Goal: Task Accomplishment & Management: Complete application form

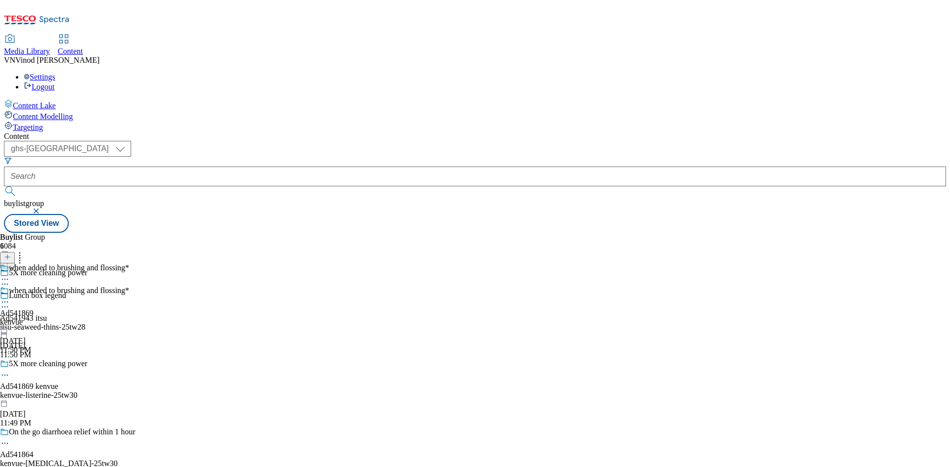
select select "ghs-uk"
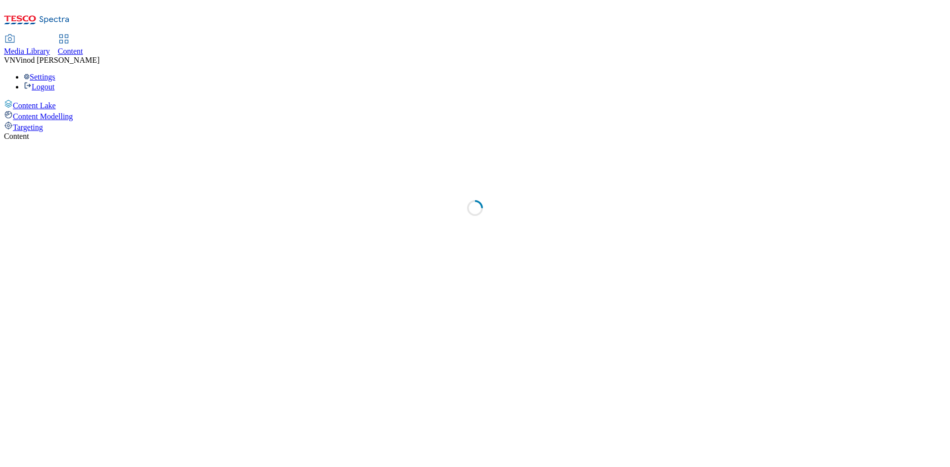
select select "ghs-[GEOGRAPHIC_DATA]"
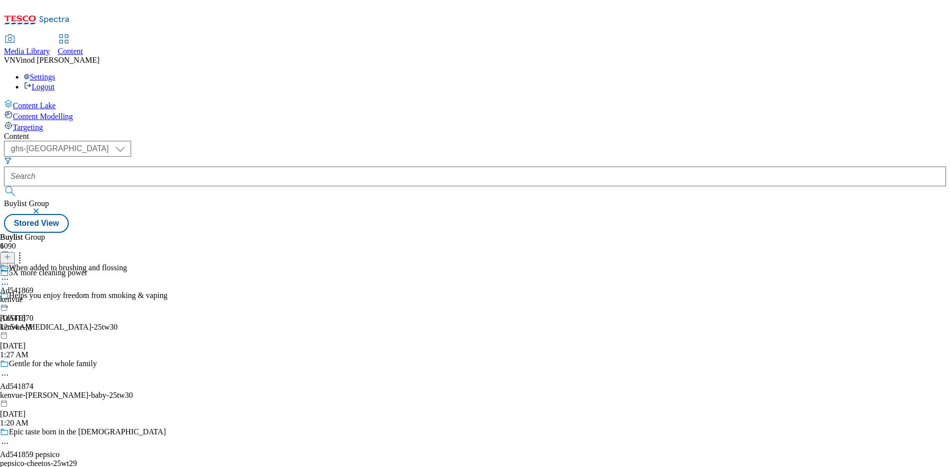
click at [11, 259] on icon at bounding box center [7, 262] width 7 height 7
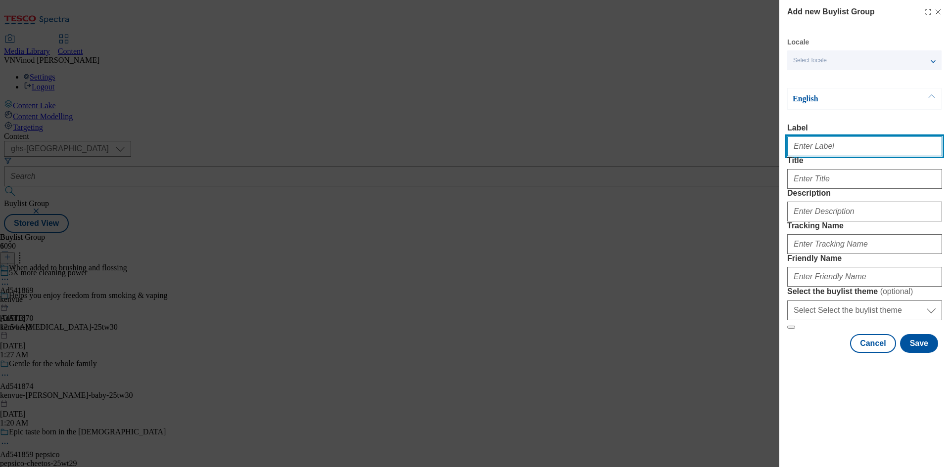
click at [816, 150] on input "Label" at bounding box center [864, 146] width 155 height 20
paste input "541979"
paste input "Mars Food"
click at [821, 149] on input "Ad541979 Mars Food" at bounding box center [864, 146] width 155 height 20
click at [834, 150] on input "Ad541979 mars Food" at bounding box center [864, 146] width 155 height 20
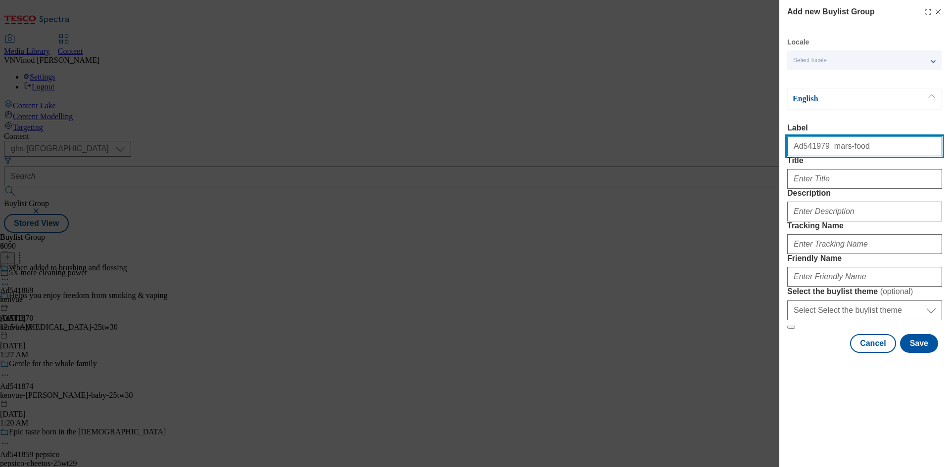
type input "Ad541979 mars-food"
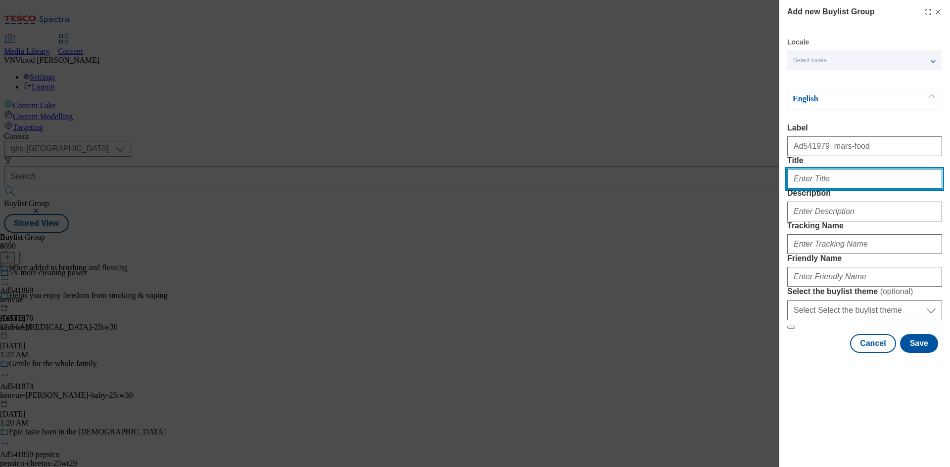
click at [858, 189] on input "Title" at bounding box center [864, 179] width 155 height 20
paste input "Enjoy you-time two times"
type input "Enjoy you-time two times"
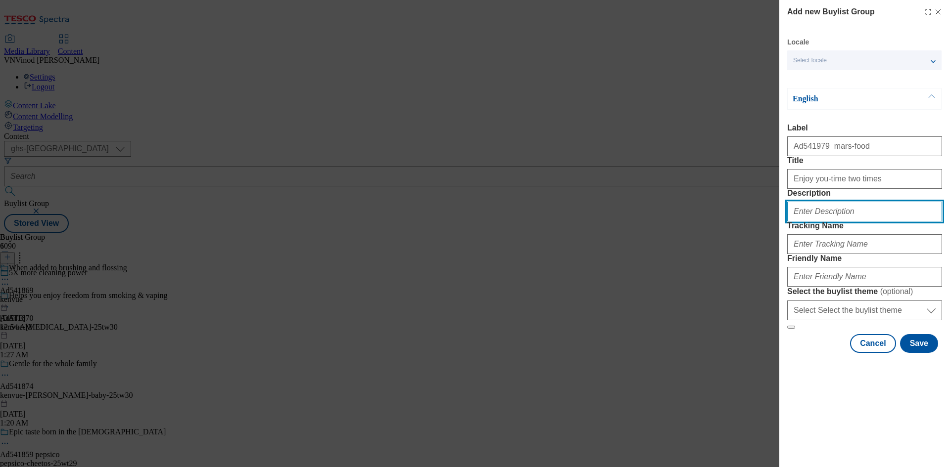
click at [832, 222] on input "Description" at bounding box center [864, 212] width 155 height 20
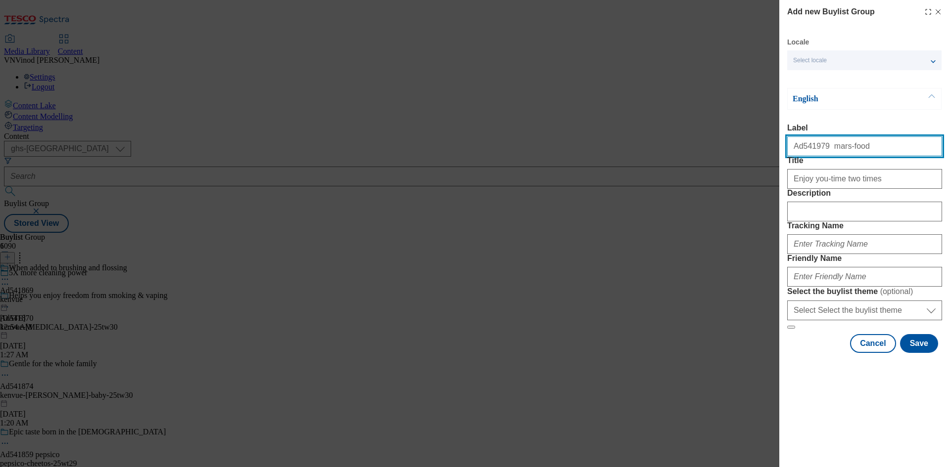
click at [812, 151] on input "Ad541979 mars-food" at bounding box center [864, 146] width 155 height 20
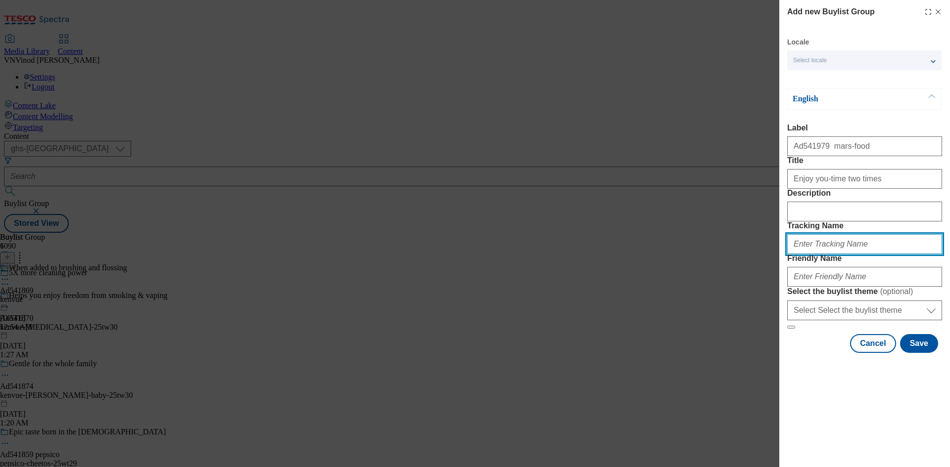
click at [816, 254] on input "Tracking Name" at bounding box center [864, 244] width 155 height 20
paste input "Ad541979"
click at [813, 254] on input "DH_ADAd541979" at bounding box center [864, 244] width 155 height 20
type input "DH_AD541979"
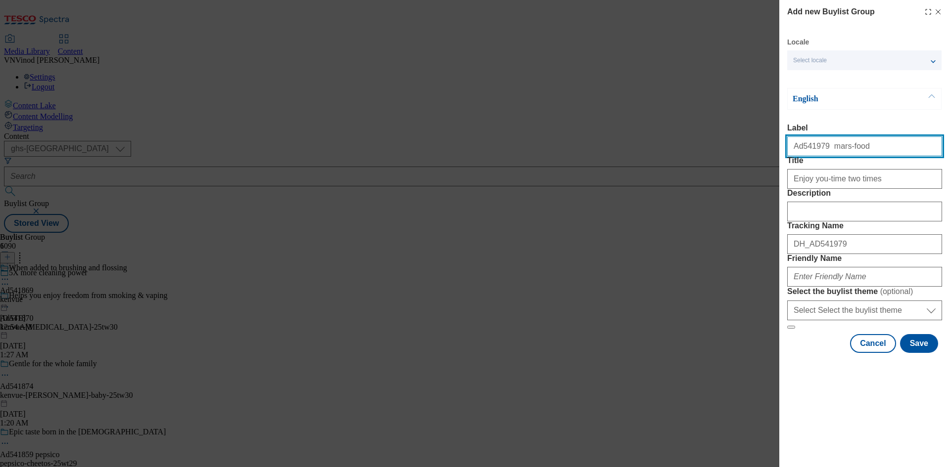
click at [837, 153] on input "Ad541979 mars-food" at bounding box center [864, 146] width 155 height 20
click at [853, 150] on input "Ad541979 mars-food" at bounding box center [864, 146] width 155 height 20
drag, startPoint x: 853, startPoint y: 150, endPoint x: 823, endPoint y: 147, distance: 29.8
click at [823, 147] on input "Ad541979 mars-food" at bounding box center [864, 146] width 155 height 20
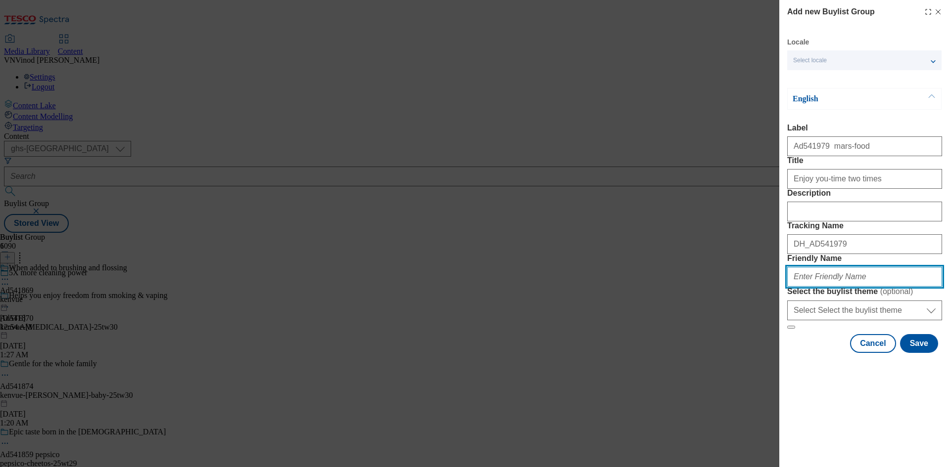
click at [822, 287] on input "Friendly Name" at bounding box center [864, 277] width 155 height 20
paste input "mars-food"
paste input "Twix"
drag, startPoint x: 824, startPoint y: 349, endPoint x: 834, endPoint y: 363, distance: 17.0
click at [826, 287] on input "mars-food-Twix" at bounding box center [864, 277] width 155 height 20
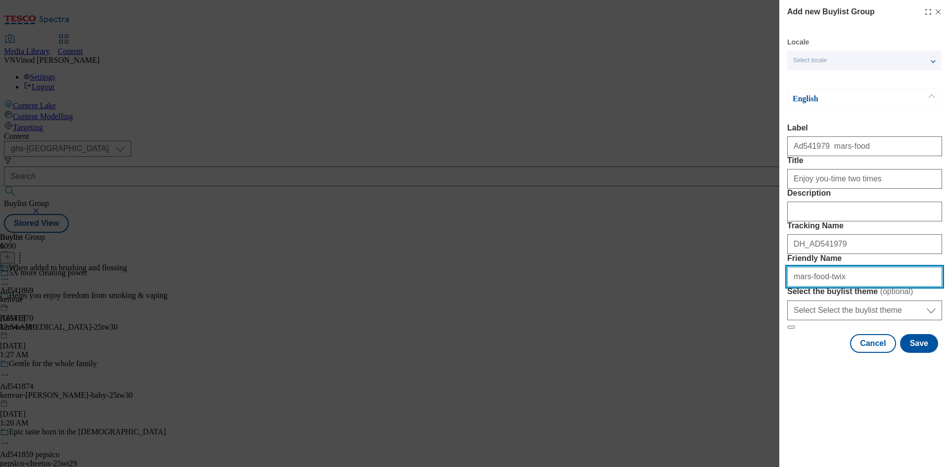
click at [846, 287] on input "mars-food-twix" at bounding box center [864, 277] width 155 height 20
drag, startPoint x: 870, startPoint y: 346, endPoint x: 451, endPoint y: 335, distance: 420.0
click at [448, 336] on div "Add new Buylist Group Locale Select locale English Welsh English Label Ad541979…" at bounding box center [475, 233] width 950 height 467
type input "mars-food-twix-25tw27"
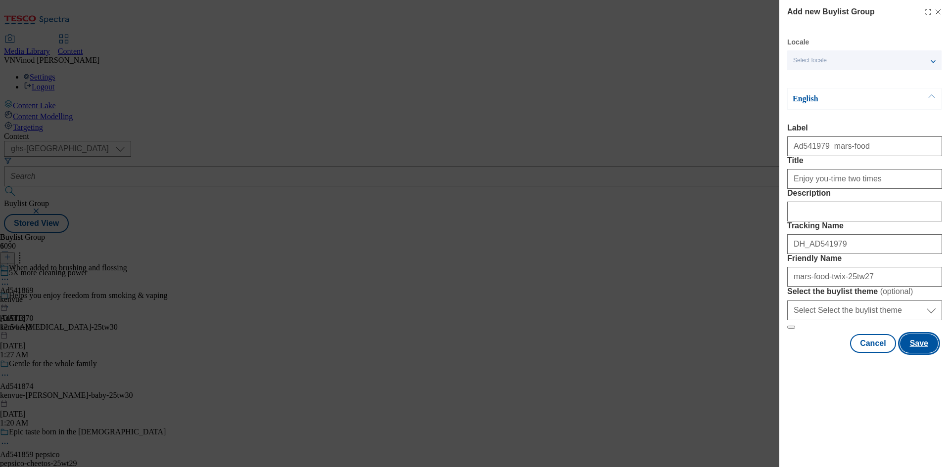
drag, startPoint x: 921, startPoint y: 438, endPoint x: 845, endPoint y: 453, distance: 77.2
click at [916, 353] on button "Save" at bounding box center [919, 343] width 38 height 19
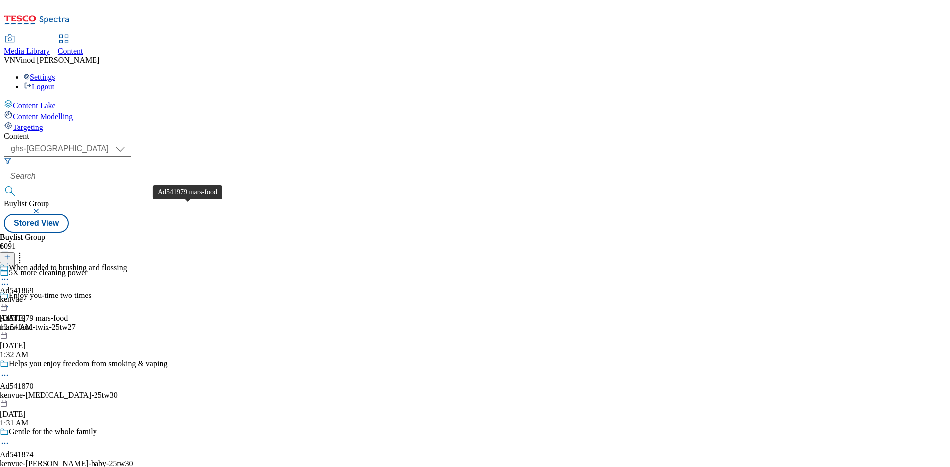
click at [68, 314] on div "Ad541979 mars-food" at bounding box center [34, 318] width 68 height 9
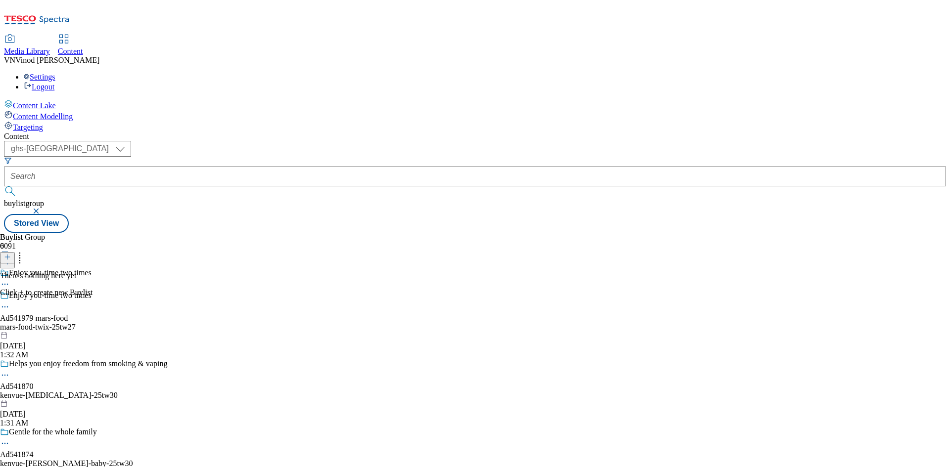
click at [15, 252] on button at bounding box center [7, 257] width 15 height 11
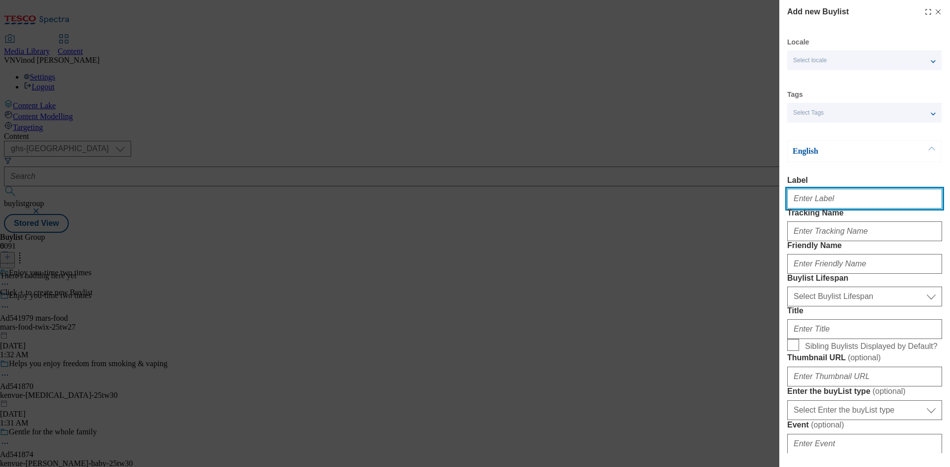
click at [811, 200] on input "Label" at bounding box center [864, 199] width 155 height 20
paste input "541979"
type input "Ad541979"
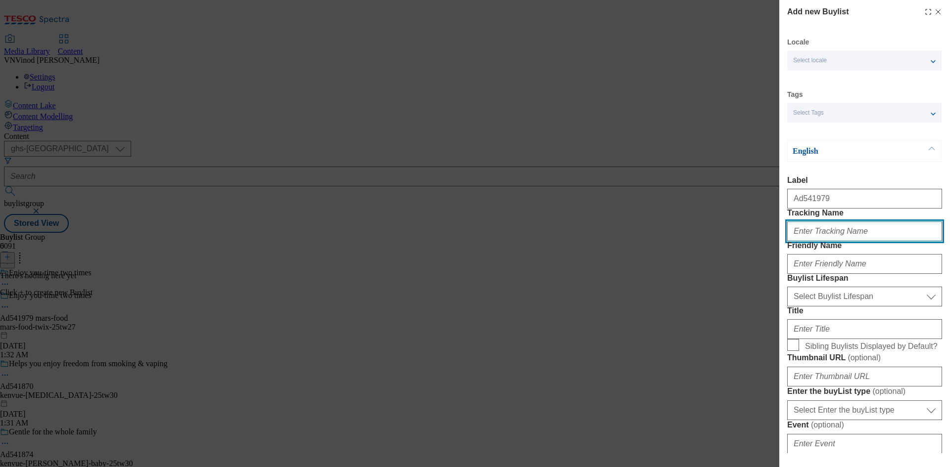
click at [810, 241] on input "Tracking Name" at bounding box center [864, 232] width 155 height 20
paste input "541979"
type input "Dh_AD541979"
click at [883, 241] on input "Dh_AD541979" at bounding box center [864, 232] width 155 height 20
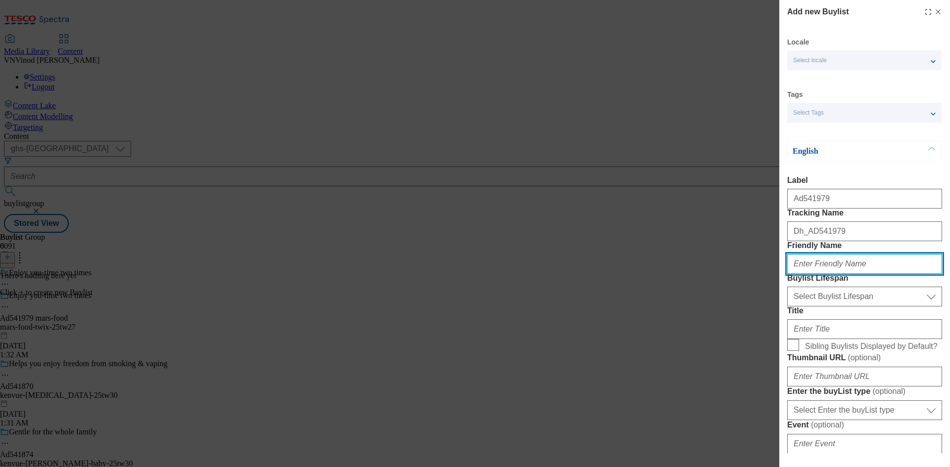
click at [841, 274] on input "Friendly Name" at bounding box center [864, 264] width 155 height 20
paste input "mars-food"
type input "mars-food"
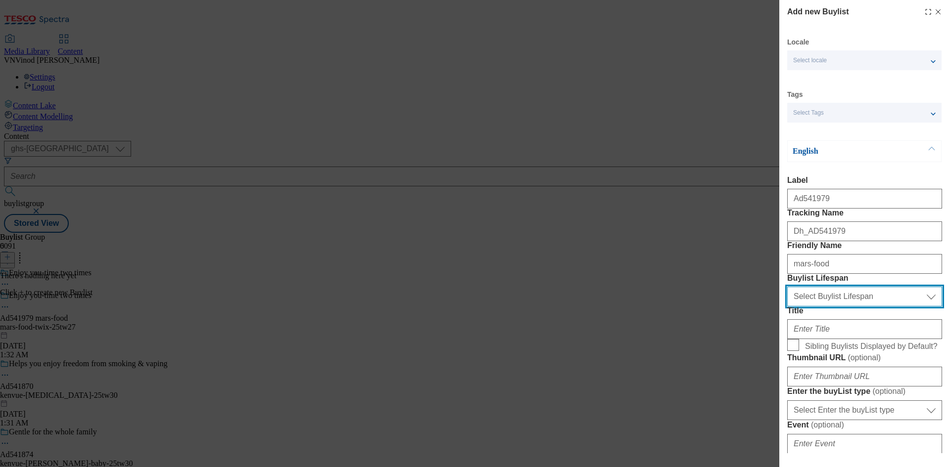
click at [836, 307] on select "Select Buylist Lifespan evergreen seasonal tactical" at bounding box center [864, 297] width 155 height 20
select select "tactical"
click at [787, 307] on select "Select Buylist Lifespan evergreen seasonal tactical" at bounding box center [864, 297] width 155 height 20
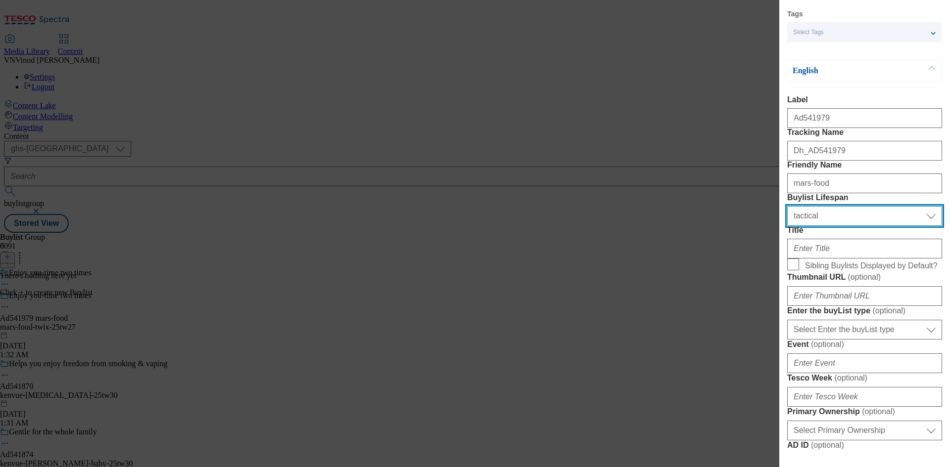
scroll to position [99, 0]
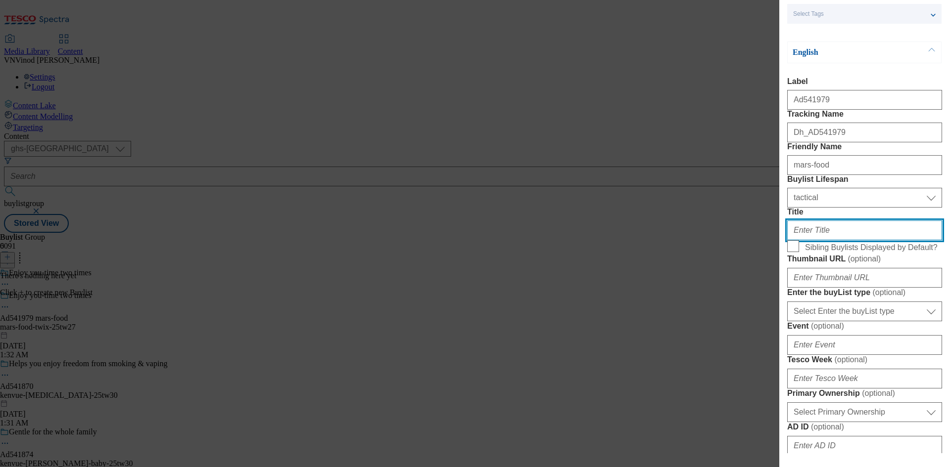
click at [811, 240] on input "Title" at bounding box center [864, 231] width 155 height 20
paste input "Click this way"
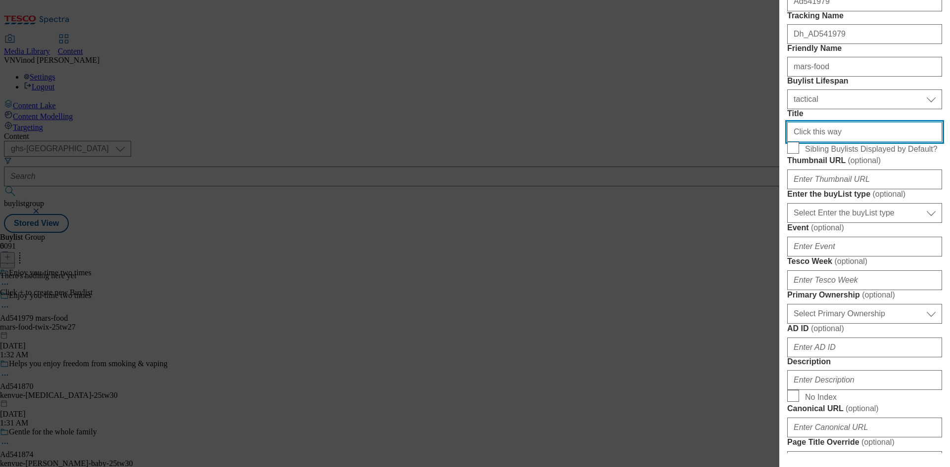
scroll to position [198, 0]
type input "Click this way"
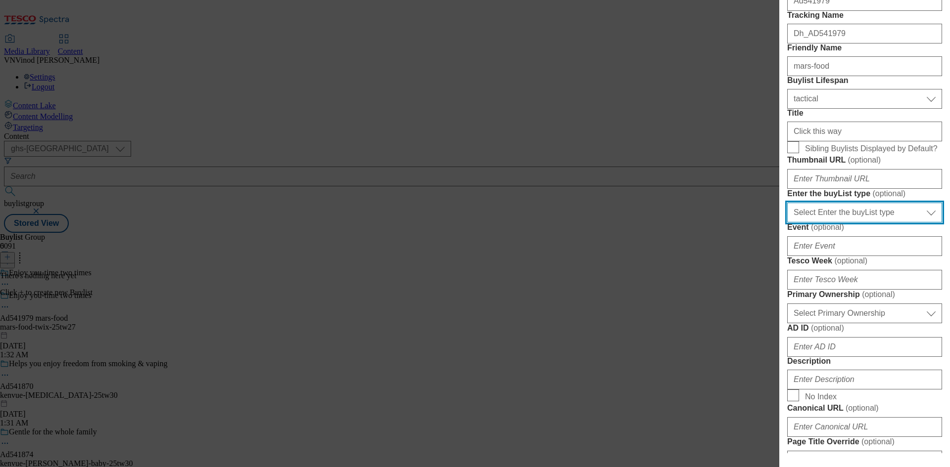
click at [871, 223] on select "Select Enter the buyList type event supplier funded long term >4 weeks supplier…" at bounding box center [864, 213] width 155 height 20
select select "supplier funded short term 1-3 weeks"
click at [787, 223] on select "Select Enter the buyList type event supplier funded long term >4 weeks supplier…" at bounding box center [864, 213] width 155 height 20
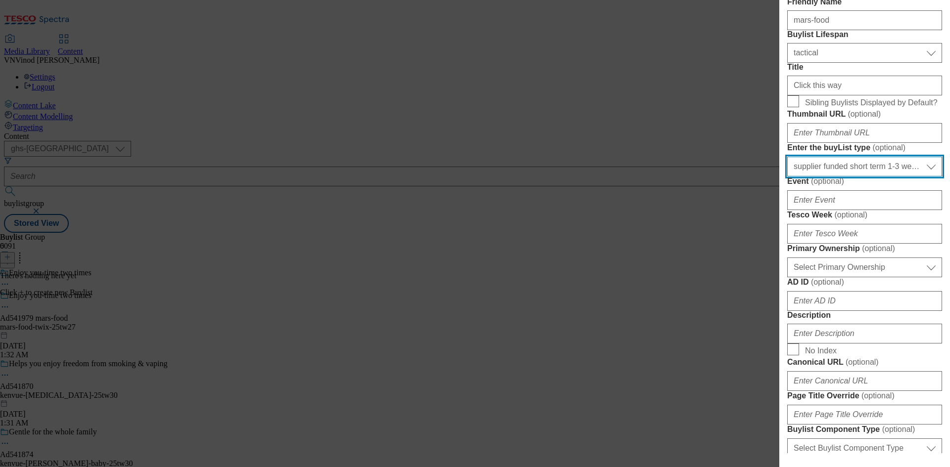
scroll to position [297, 0]
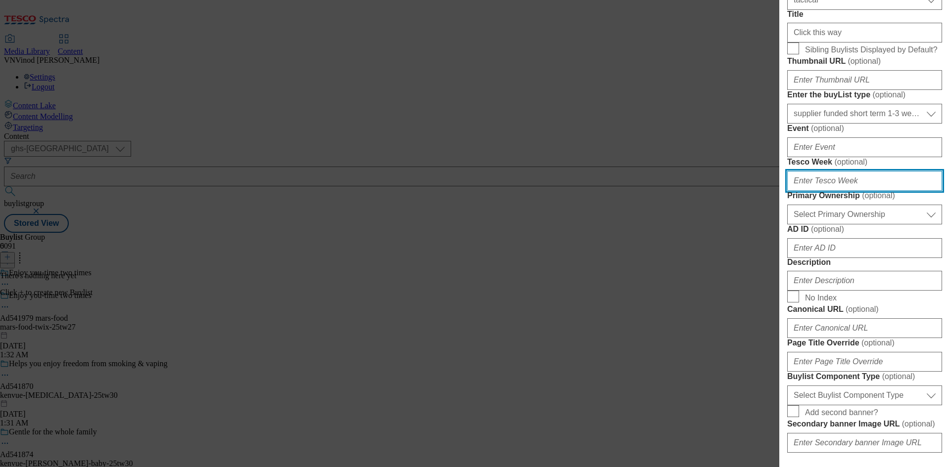
click at [827, 191] on input "Tesco Week ( optional )" at bounding box center [864, 181] width 155 height 20
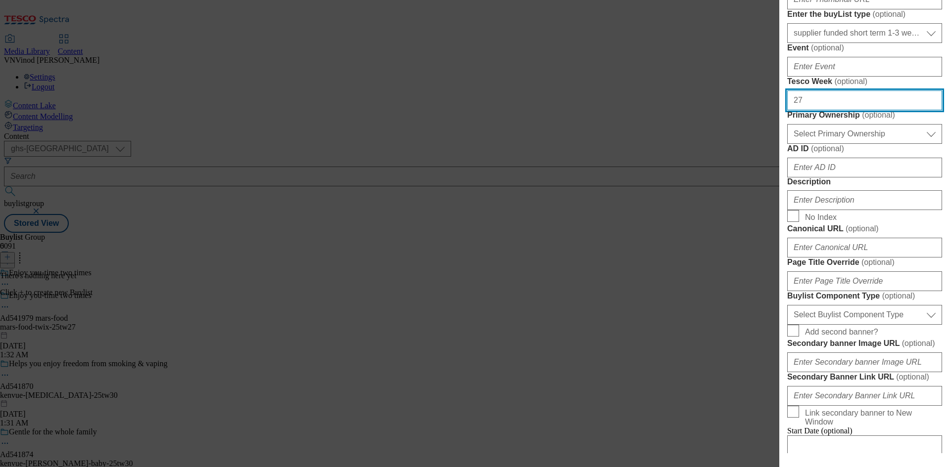
scroll to position [396, 0]
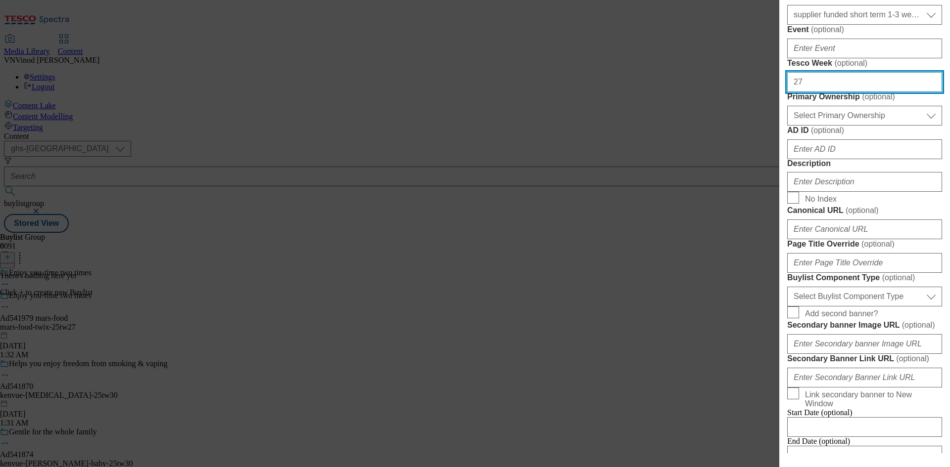
type input "27"
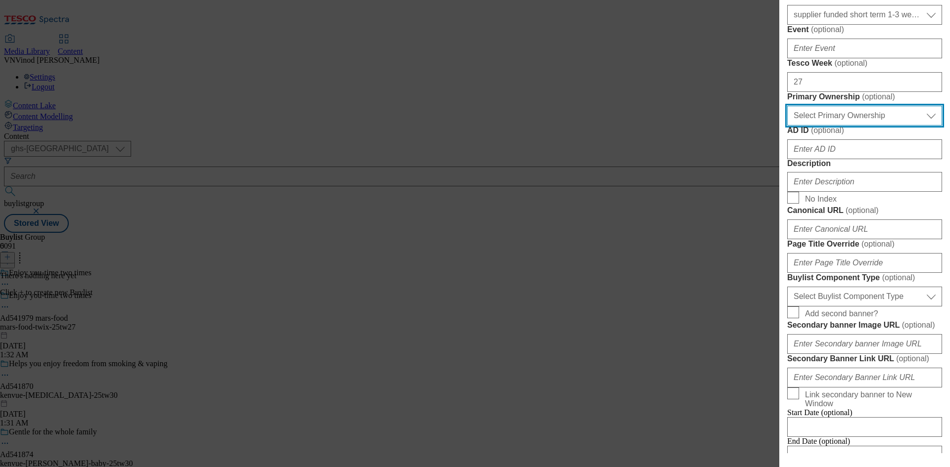
click at [856, 126] on select "Select Primary Ownership tesco dunnhumby" at bounding box center [864, 116] width 155 height 20
select select "dunnhumby"
click at [787, 126] on select "Select Primary Ownership tesco dunnhumby" at bounding box center [864, 116] width 155 height 20
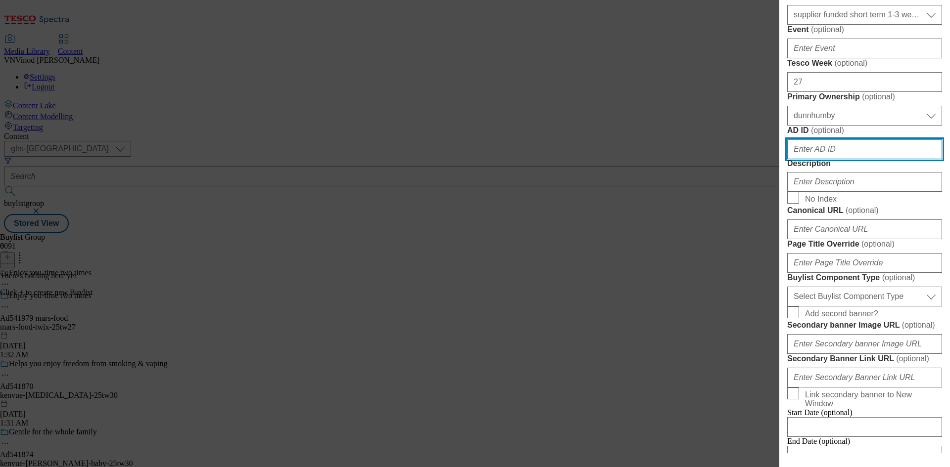
click at [845, 159] on input "AD ID ( optional )" at bounding box center [864, 149] width 155 height 20
paste input "541979"
type input "541979"
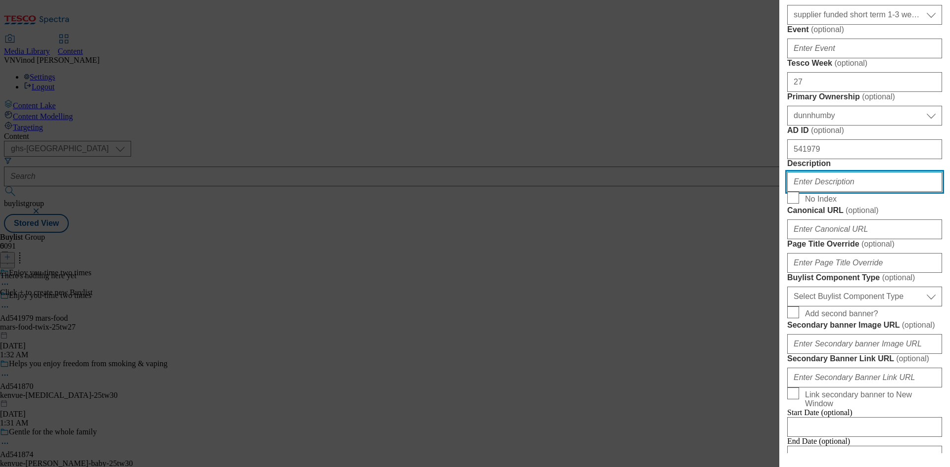
click at [830, 192] on input "Description" at bounding box center [864, 182] width 155 height 20
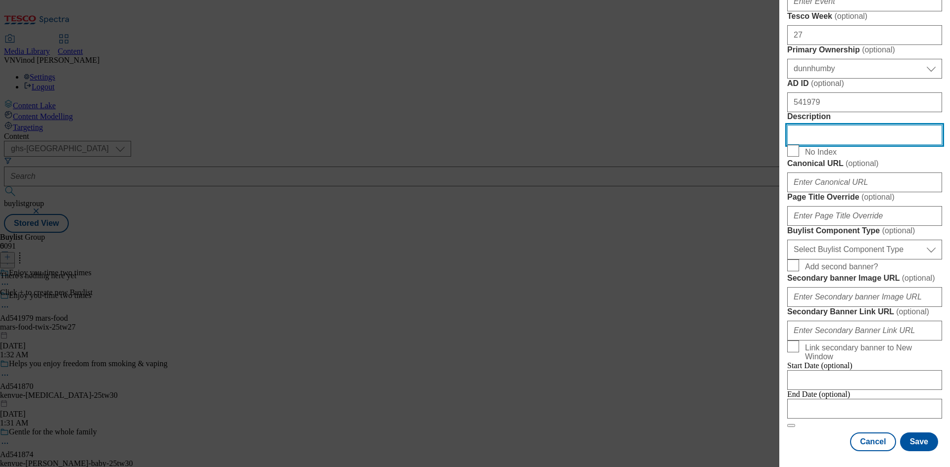
scroll to position [593, 0]
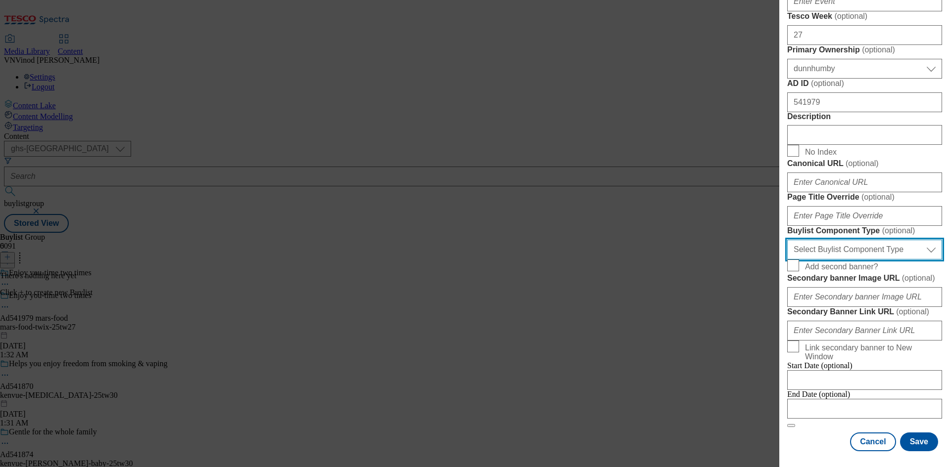
click at [877, 260] on select "Select Buylist Component Type Banner Competition Header Meal" at bounding box center [864, 250] width 155 height 20
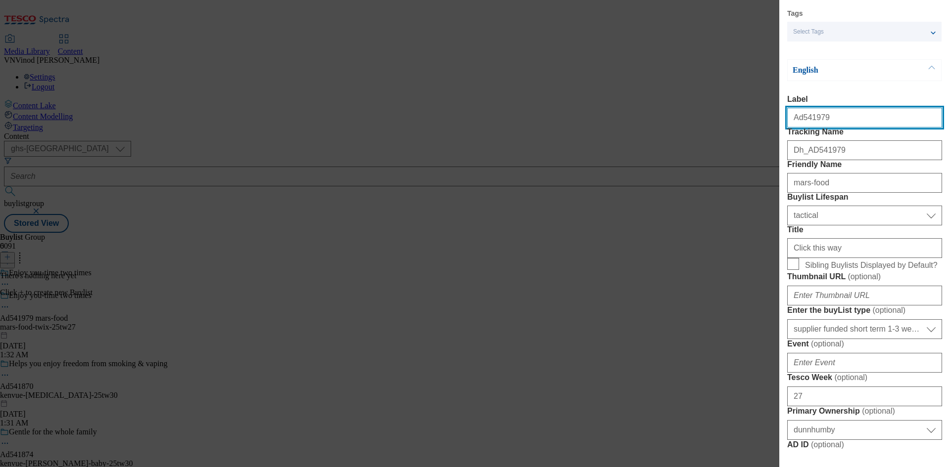
select select "Banner"
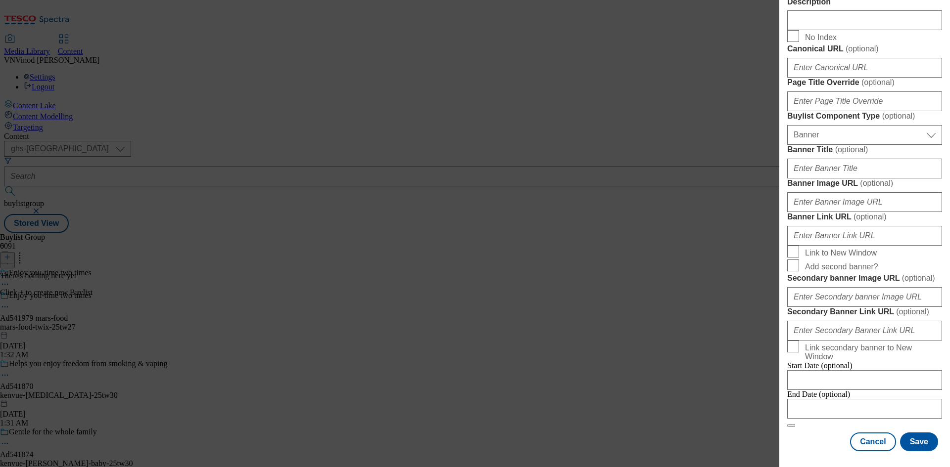
scroll to position [980, 0]
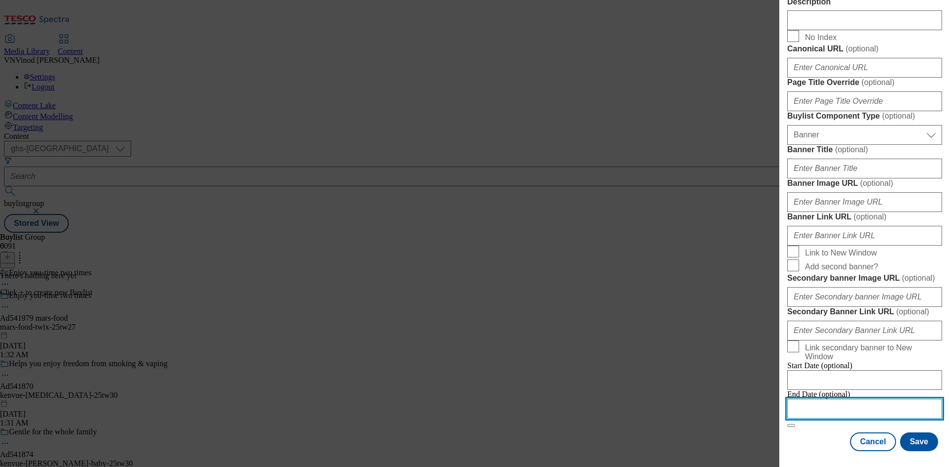
click at [832, 402] on input "Modal" at bounding box center [864, 409] width 155 height 20
select select "2025"
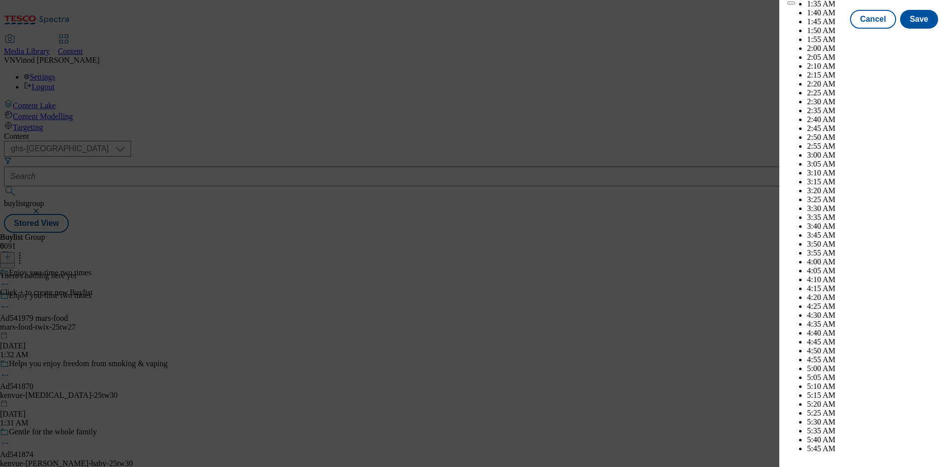
scroll to position [315, 0]
select select "November"
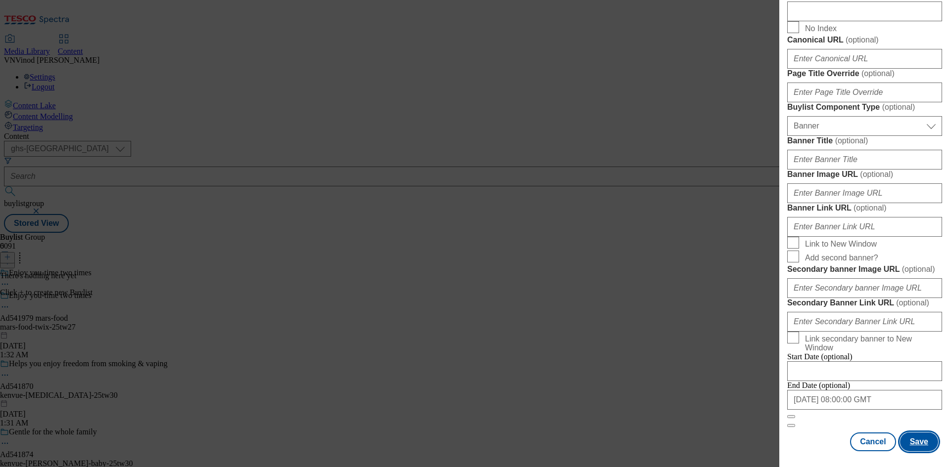
click at [908, 444] on button "Save" at bounding box center [919, 442] width 38 height 19
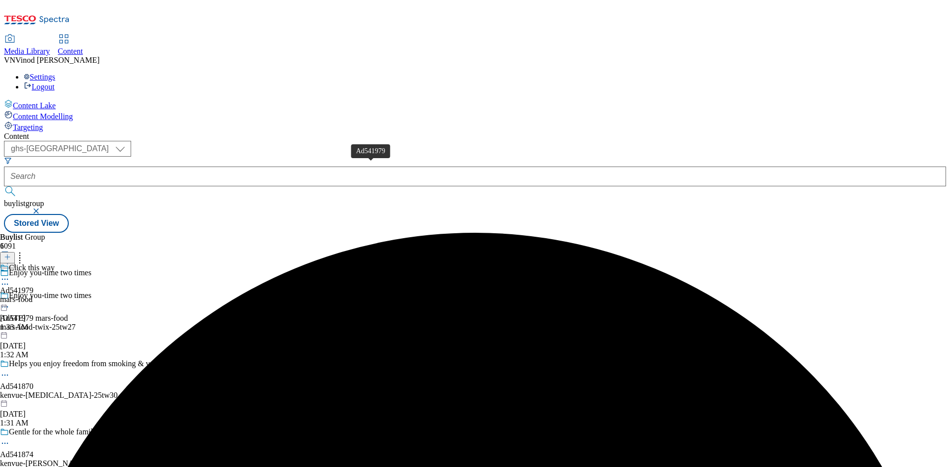
click at [34, 286] on div "Ad541979" at bounding box center [17, 290] width 34 height 9
click at [11, 254] on icon at bounding box center [7, 257] width 7 height 7
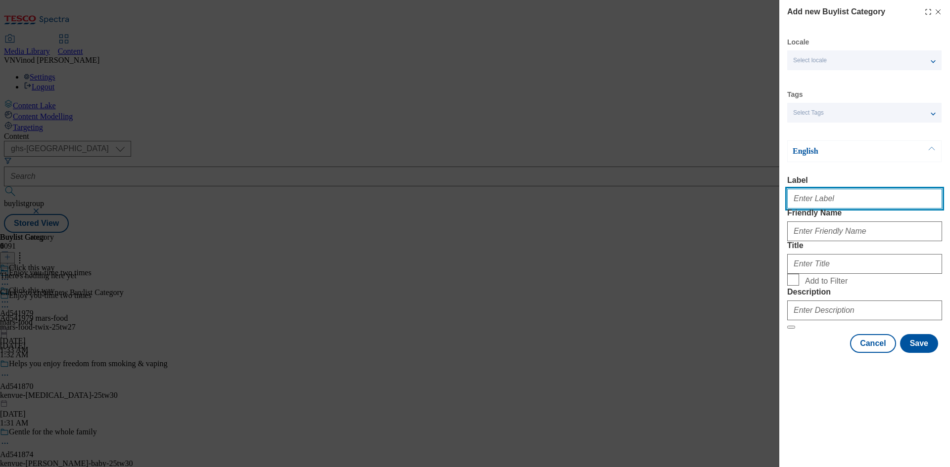
click at [827, 202] on input "Label" at bounding box center [864, 199] width 155 height 20
paste input "541979"
type input "Ad541979"
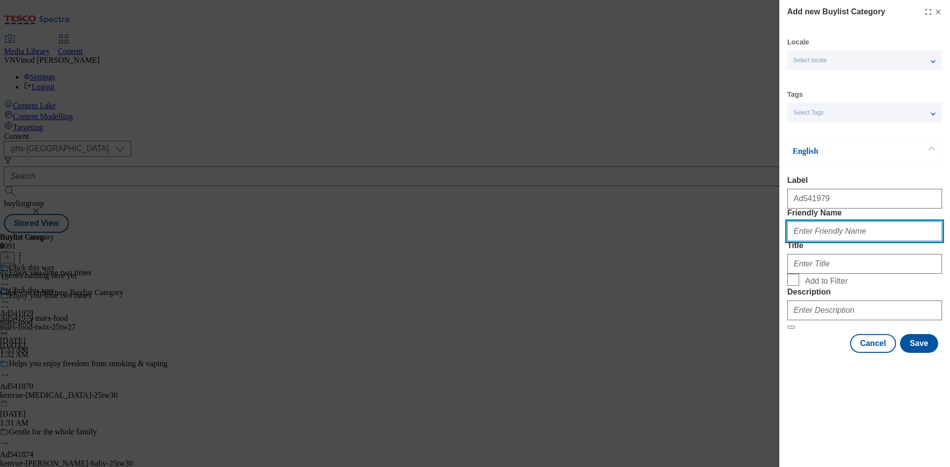
click at [857, 241] on input "Friendly Name" at bounding box center [864, 232] width 155 height 20
paste input "mars-food-twix"
type input "mars-food-twix"
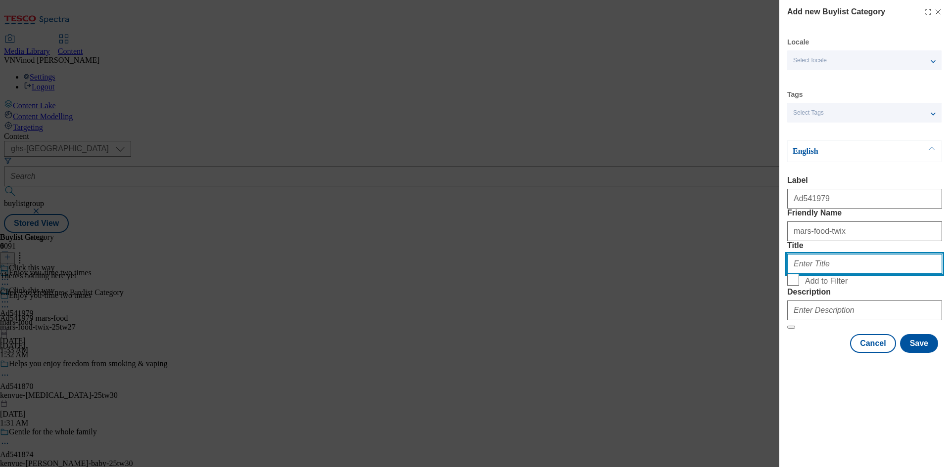
click at [875, 274] on input "Title" at bounding box center [864, 264] width 155 height 20
paste input "Mars Food"
type input "Mars Food"
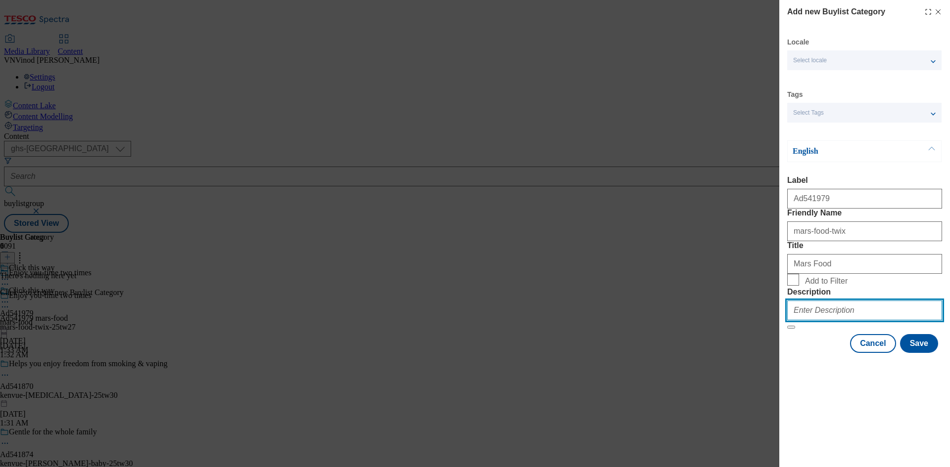
click at [834, 320] on input "Description" at bounding box center [864, 311] width 155 height 20
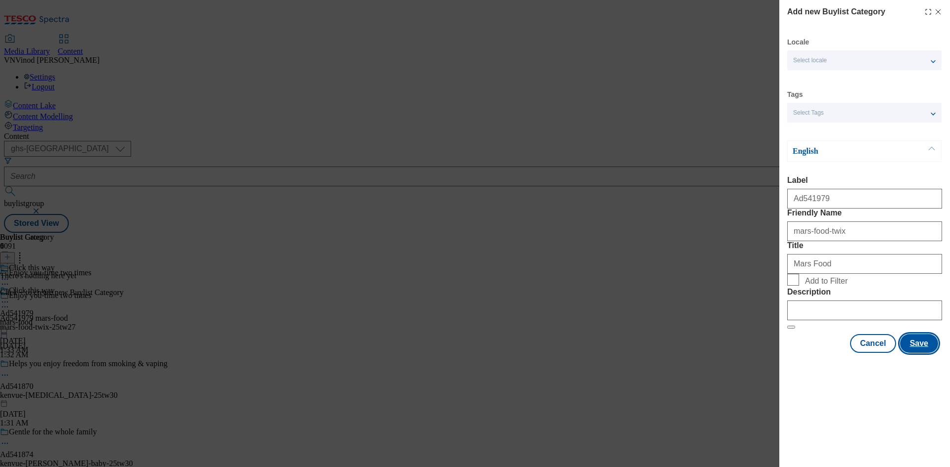
click at [919, 353] on button "Save" at bounding box center [919, 343] width 38 height 19
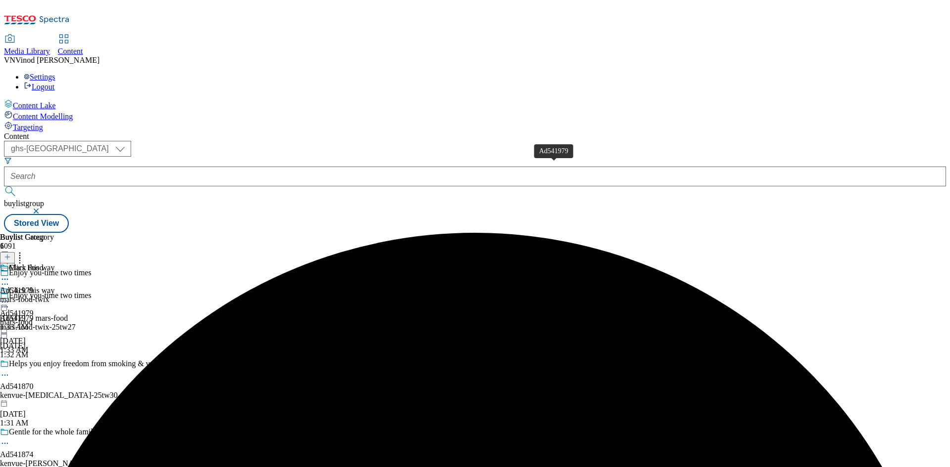
click at [34, 286] on div "Ad541979" at bounding box center [17, 290] width 34 height 9
click at [11, 254] on icon at bounding box center [7, 257] width 7 height 7
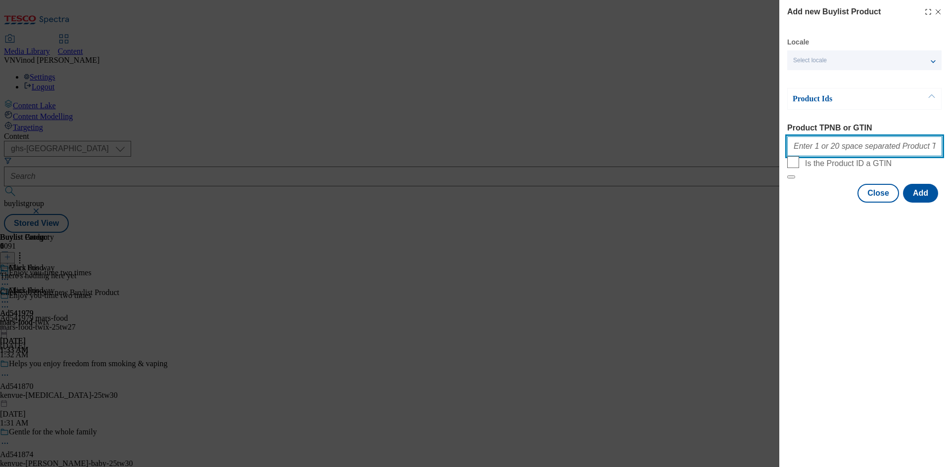
click at [828, 147] on input "Product TPNB or GTIN" at bounding box center [864, 146] width 155 height 20
paste input "90611649 90727069 90787953 90786453"
type input "90611649 90727069 90787953 90786453"
click at [921, 203] on button "Add" at bounding box center [920, 193] width 35 height 19
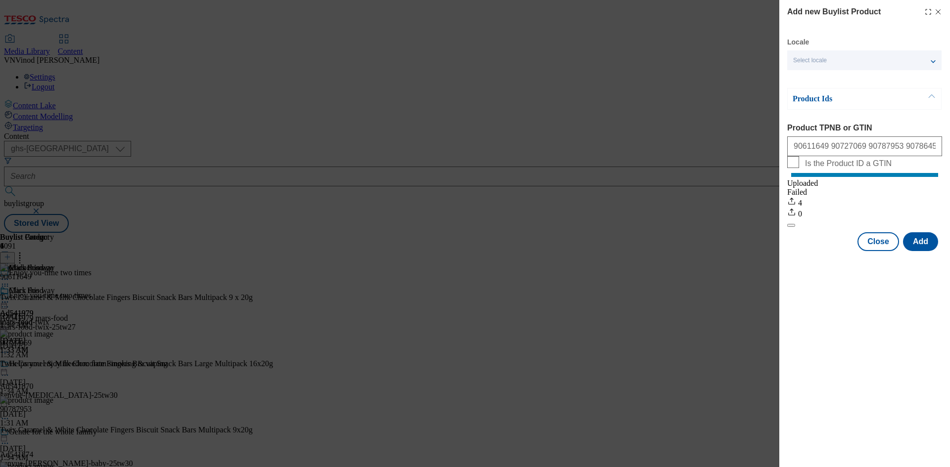
click at [936, 11] on icon "Modal" at bounding box center [938, 12] width 8 height 8
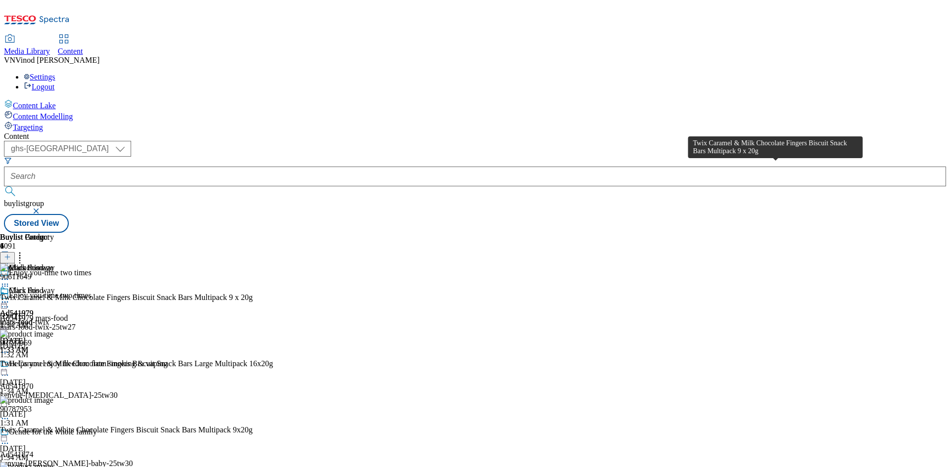
click at [253, 293] on div "Twix Caramel & Milk Chocolate Fingers Biscuit Snack Bars Multipack 9 x 20g" at bounding box center [126, 297] width 253 height 9
copy div "Twix Caramel & Milk Chocolate Fingers Biscuit Snack Bars Multipack 9 x 20g"
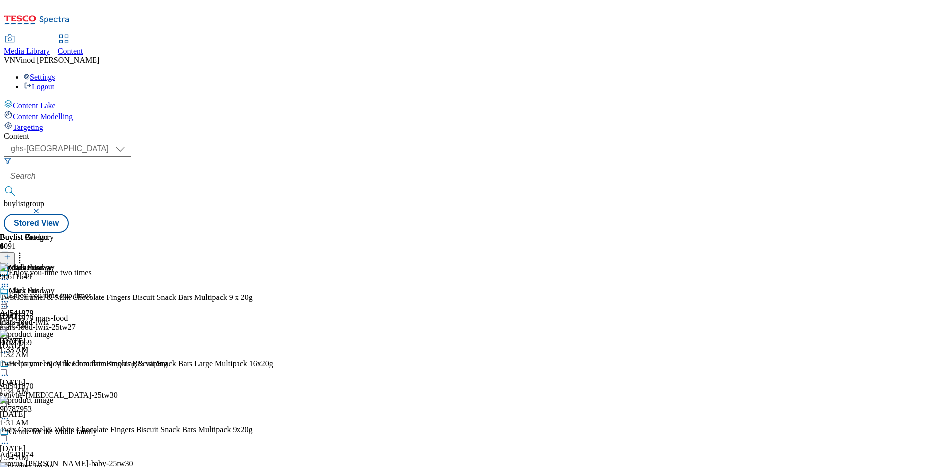
click at [10, 302] on icon at bounding box center [5, 307] width 10 height 10
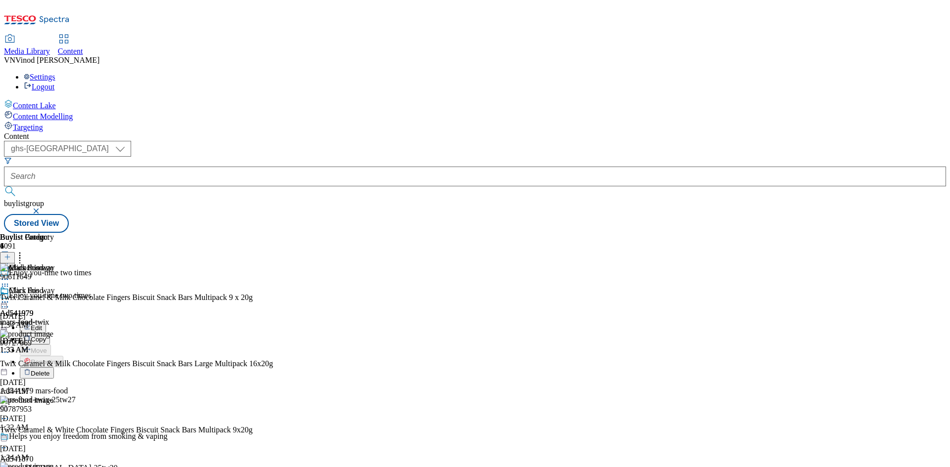
click at [46, 322] on button "Edit" at bounding box center [33, 327] width 26 height 11
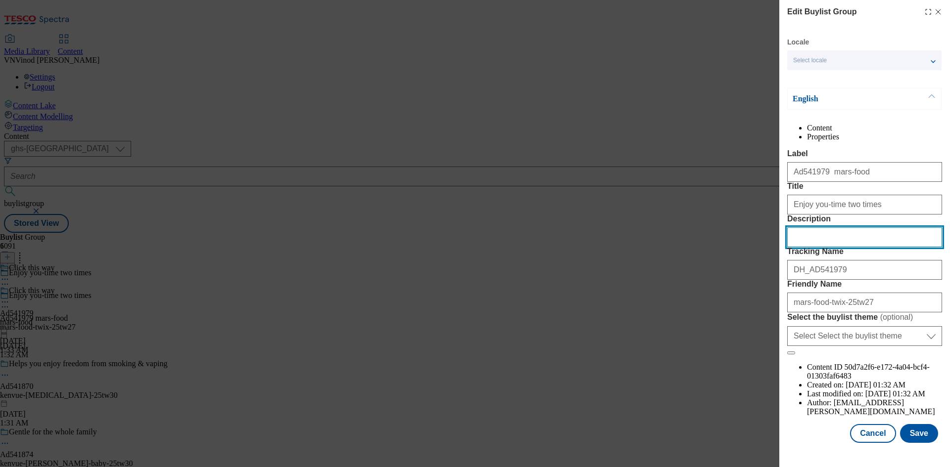
click at [826, 247] on input "Description" at bounding box center [864, 237] width 155 height 20
paste input "Twix Caramel & Milk Chocolate Fingers Biscuit Snack Bars Multipack 9 x 20g"
type input "Twix Caramel & Milk Chocolate Fingers Biscuit Snack Bars Multipack 9 x 20g"
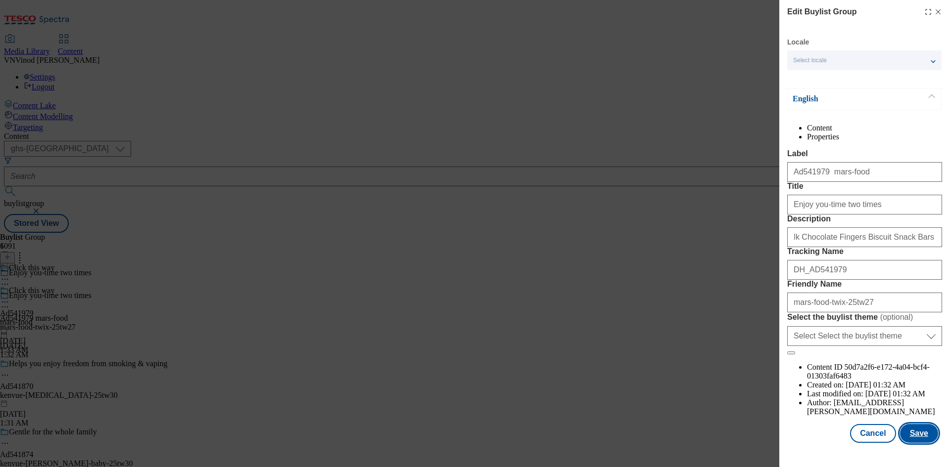
click at [919, 443] on button "Save" at bounding box center [919, 433] width 38 height 19
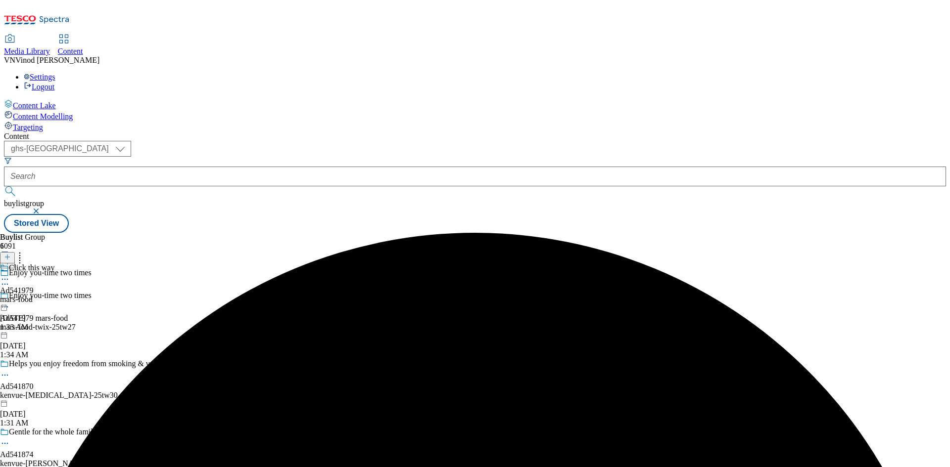
click at [10, 274] on icon at bounding box center [5, 279] width 10 height 10
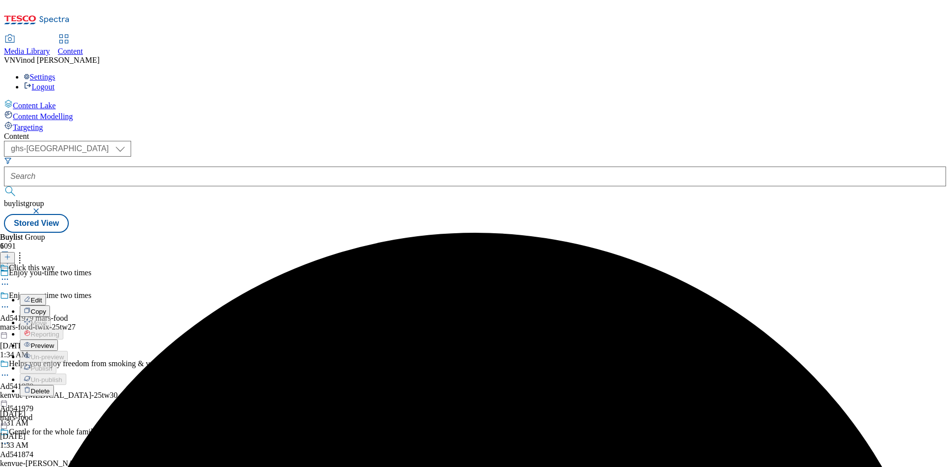
click at [46, 294] on button "Edit" at bounding box center [33, 299] width 26 height 11
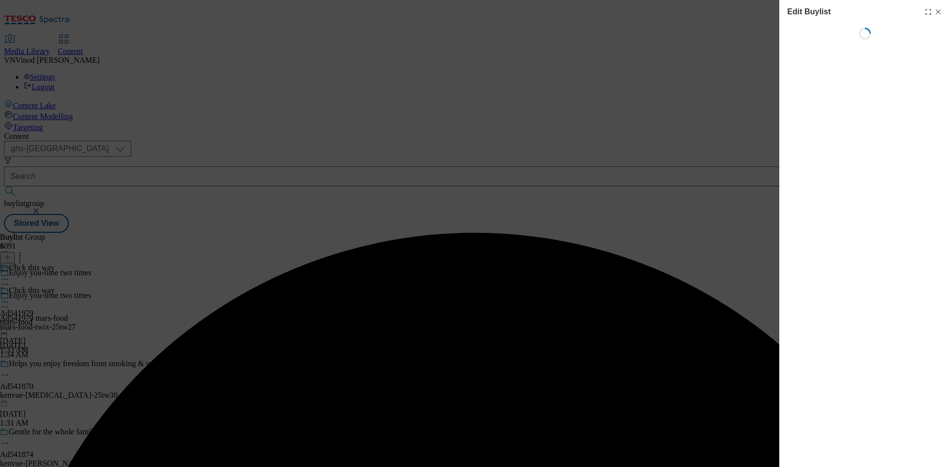
select select "tactical"
select select "supplier funded short term 1-3 weeks"
select select "dunnhumby"
select select "Banner"
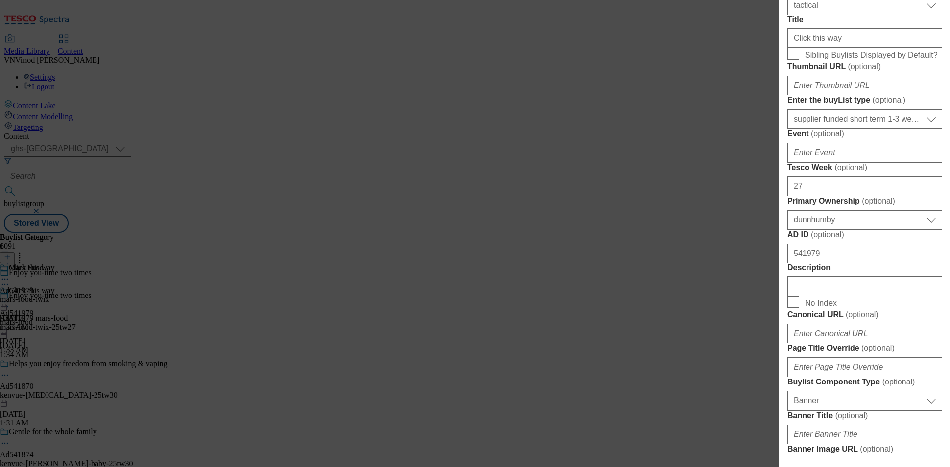
scroll to position [445, 0]
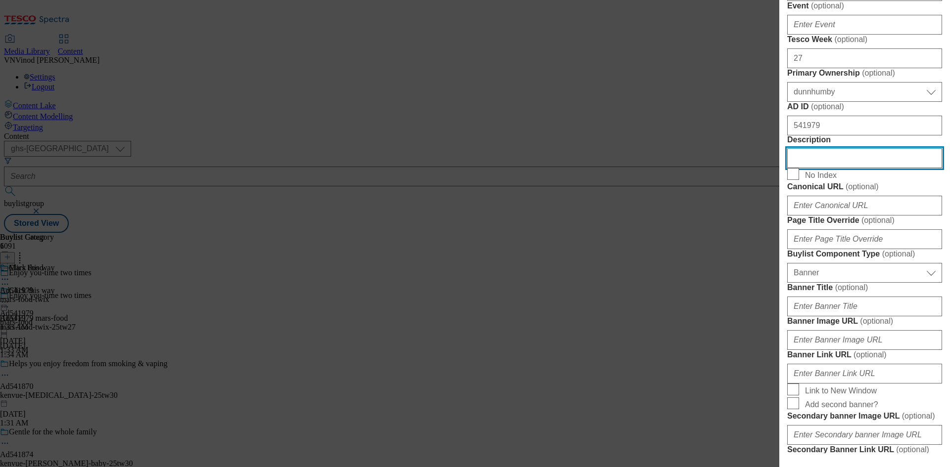
click at [845, 168] on input "Description" at bounding box center [864, 158] width 155 height 20
paste input "Twix Caramel & Milk Chocolate Fingers Biscuit Snack Bars Multipack 9 x 20g"
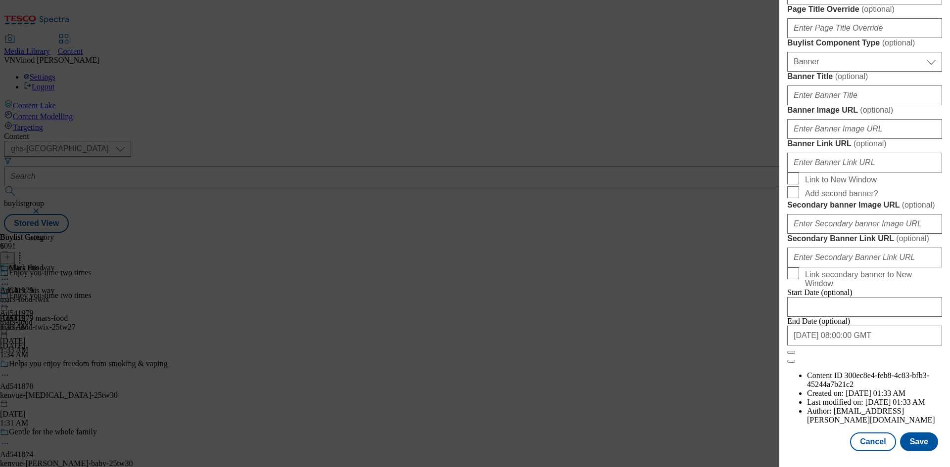
scroll to position [1024, 0]
type input "Twix Caramel & Milk Chocolate Fingers Biscuit Snack Bars Multipack 9 x 20g"
click at [918, 439] on button "Save" at bounding box center [919, 442] width 38 height 19
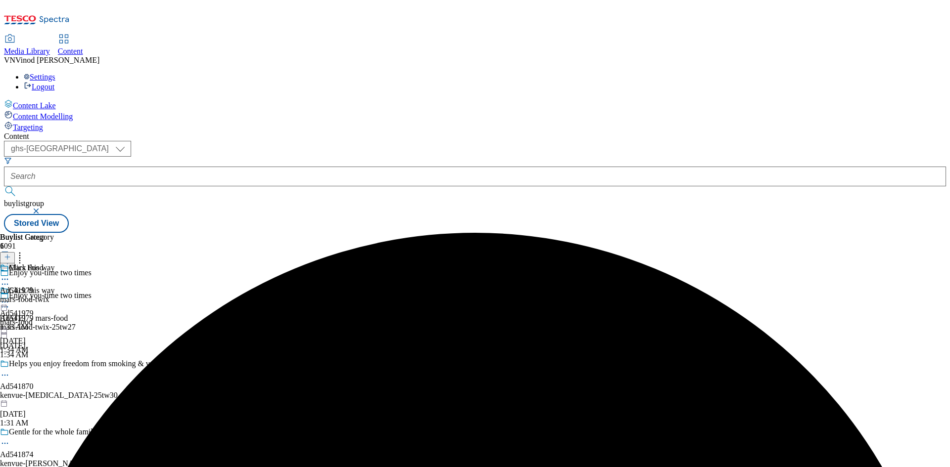
click at [10, 274] on icon at bounding box center [5, 279] width 10 height 10
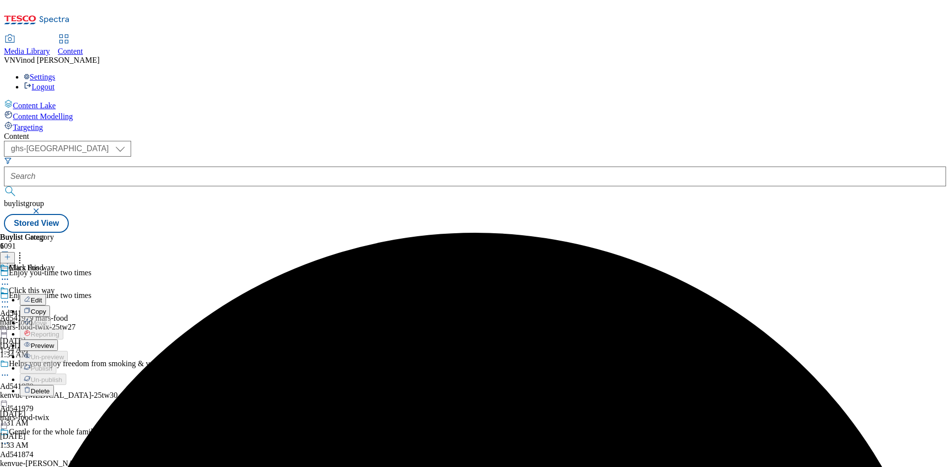
click at [46, 294] on button "Edit" at bounding box center [33, 299] width 26 height 11
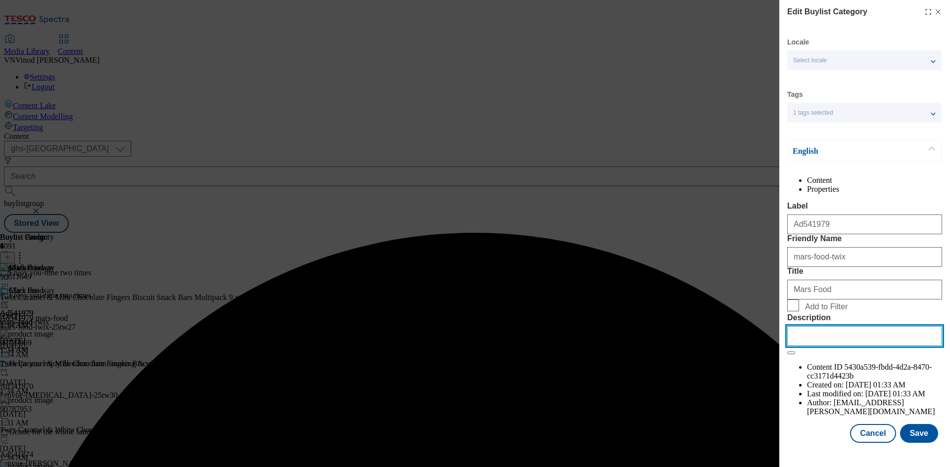
click at [833, 346] on input "Description" at bounding box center [864, 336] width 155 height 20
paste input "Twix Caramel & Milk Chocolate Fingers Biscuit Snack Bars Multipack 9 x 20g"
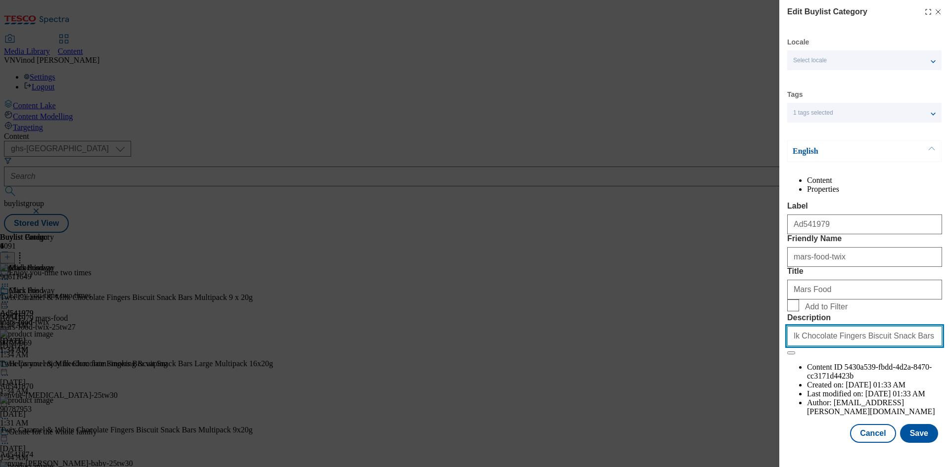
scroll to position [19, 0]
type input "Twix Caramel & Milk Chocolate Fingers Biscuit Snack Bars Multipack 9 x 20g"
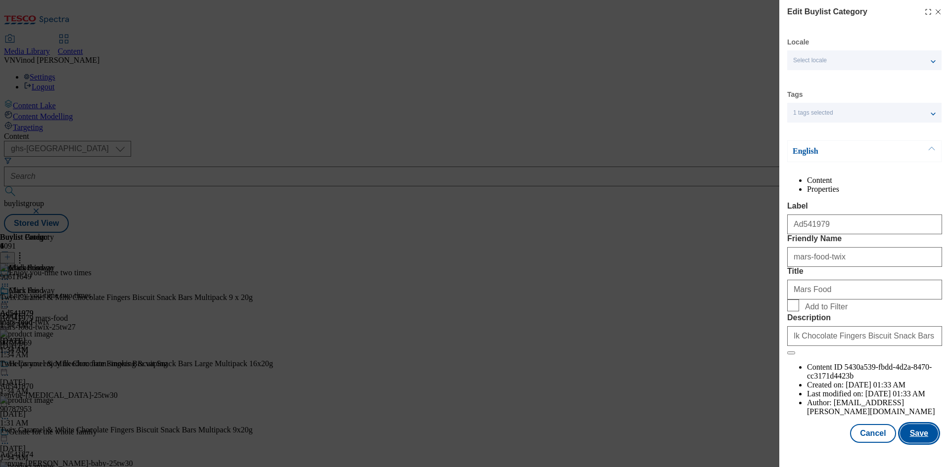
click at [914, 443] on button "Save" at bounding box center [919, 433] width 38 height 19
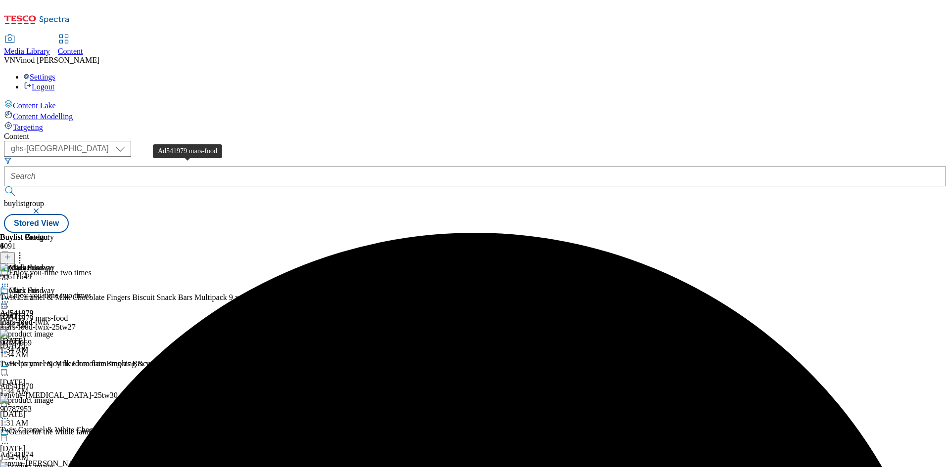
click at [68, 314] on div "Ad541979 mars-food" at bounding box center [34, 318] width 68 height 9
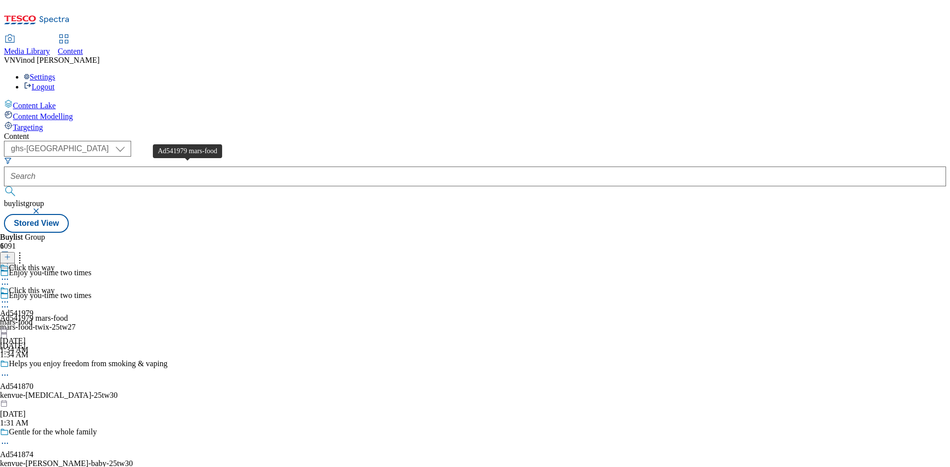
drag, startPoint x: 183, startPoint y: 167, endPoint x: 260, endPoint y: 123, distance: 88.0
click at [167, 291] on div "Enjoy you-time two times Ad541979 mars-food mars-food-twix-25tw27 Aug 29, 2025 …" at bounding box center [83, 325] width 167 height 68
